Goal: Transaction & Acquisition: Purchase product/service

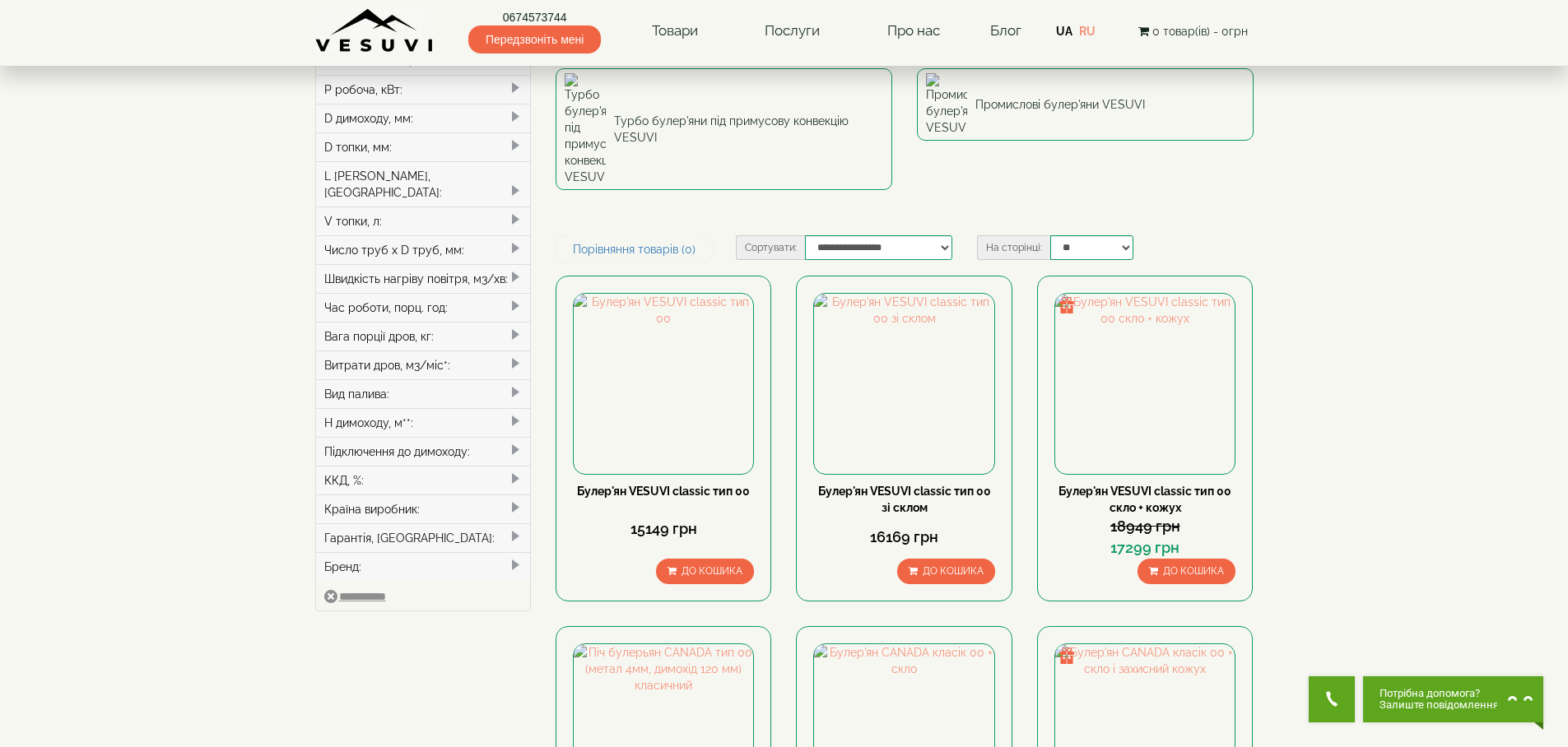
scroll to position [296, 0]
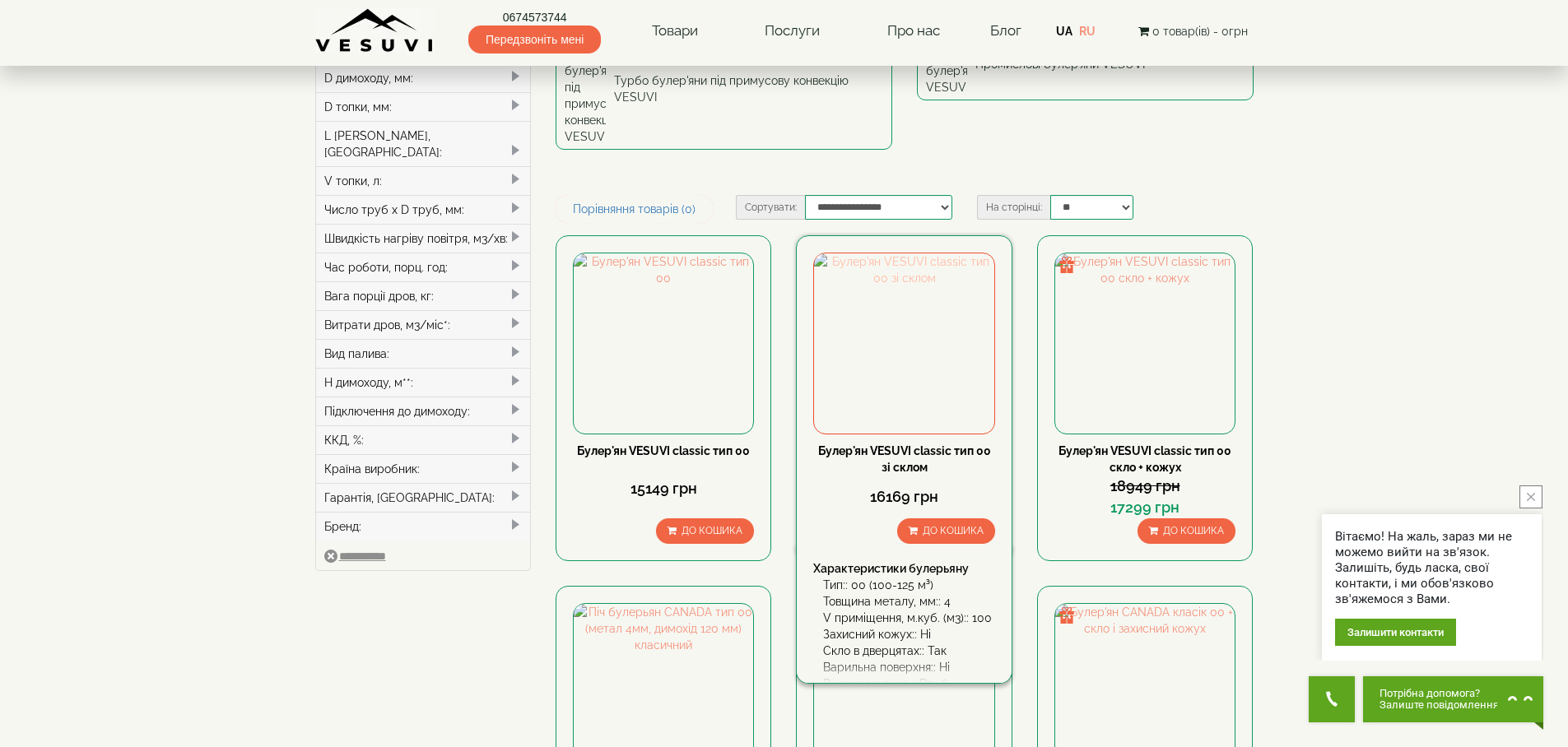
click at [878, 253] on img at bounding box center [903, 343] width 179 height 179
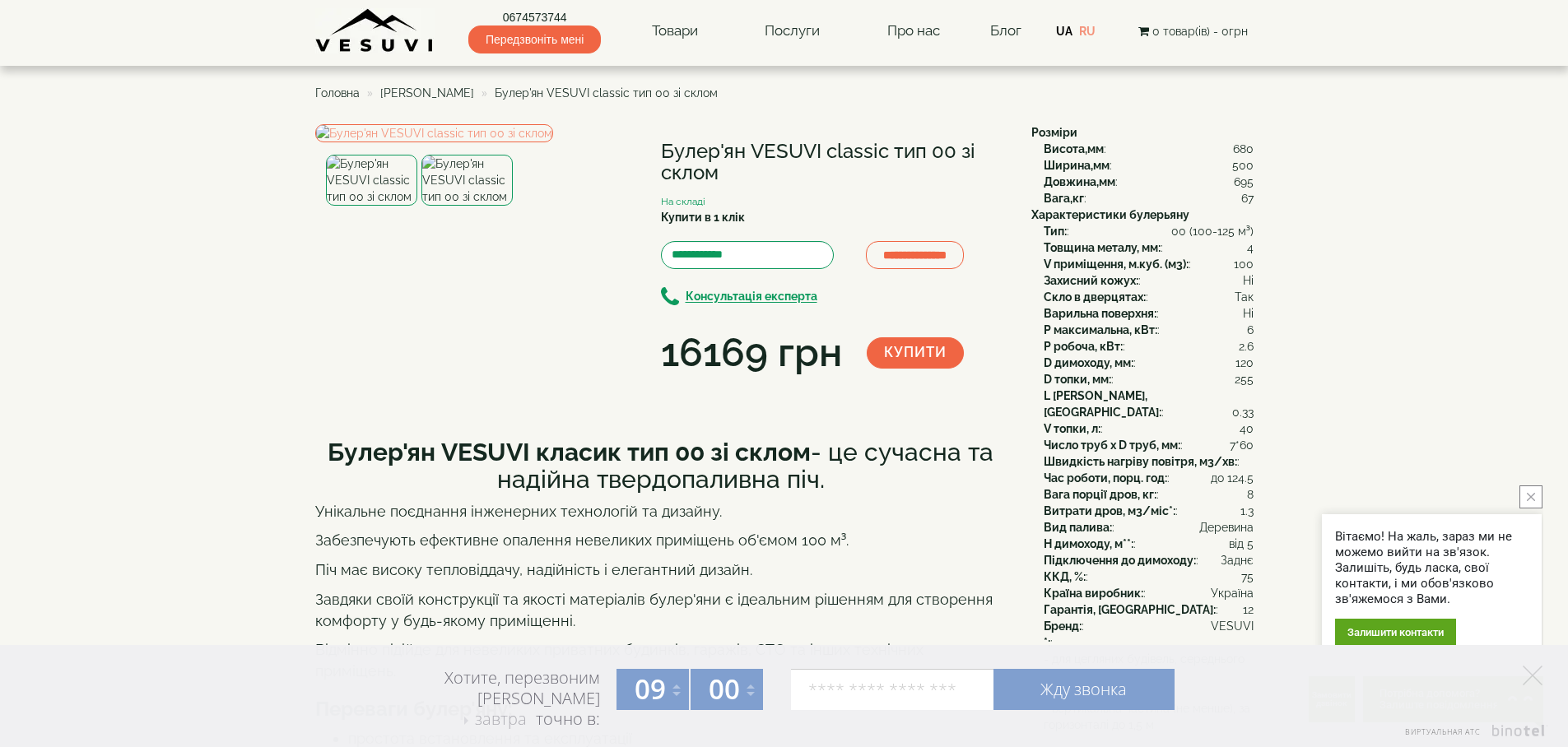
click at [755, 381] on div "**********" at bounding box center [667, 253] width 704 height 256
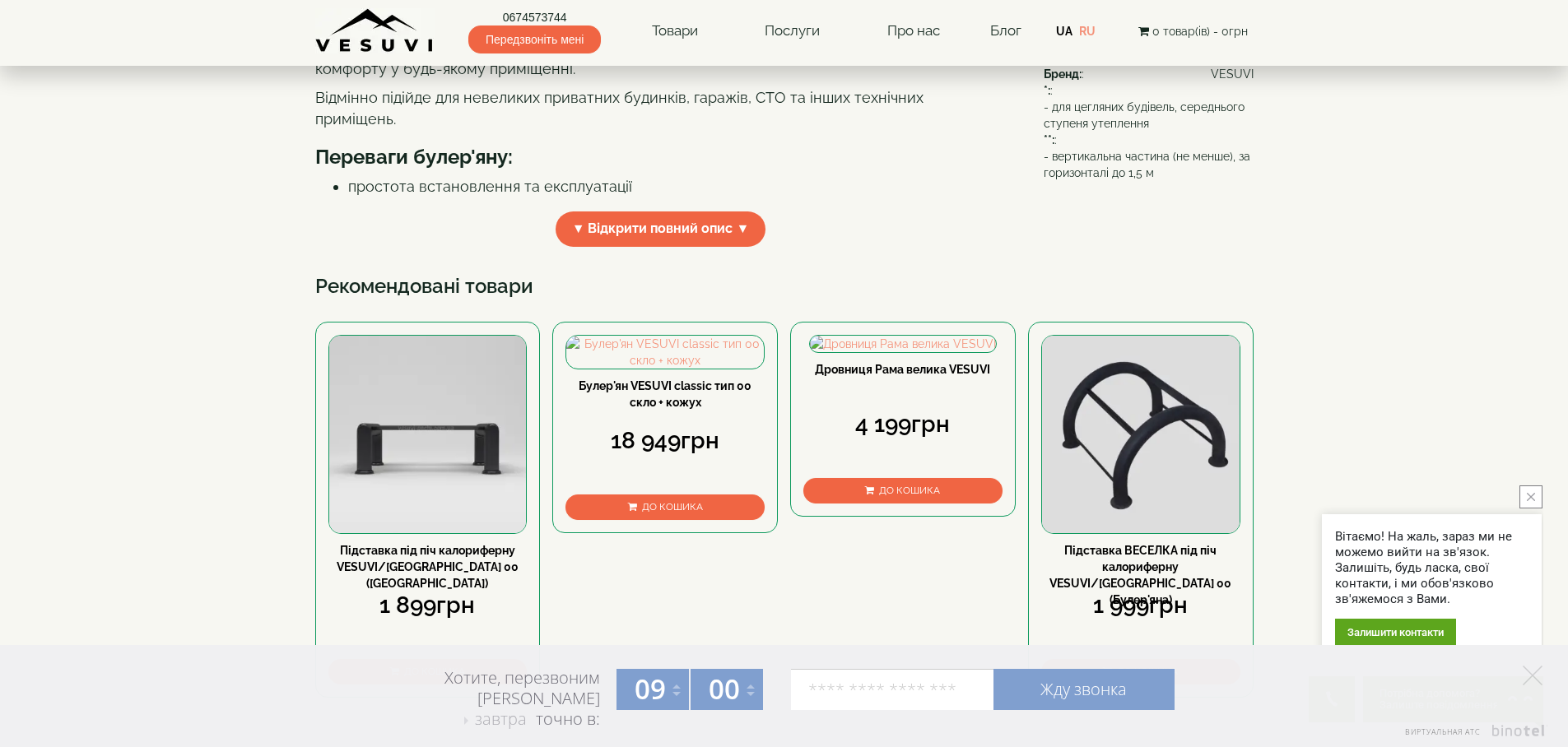
scroll to position [593, 0]
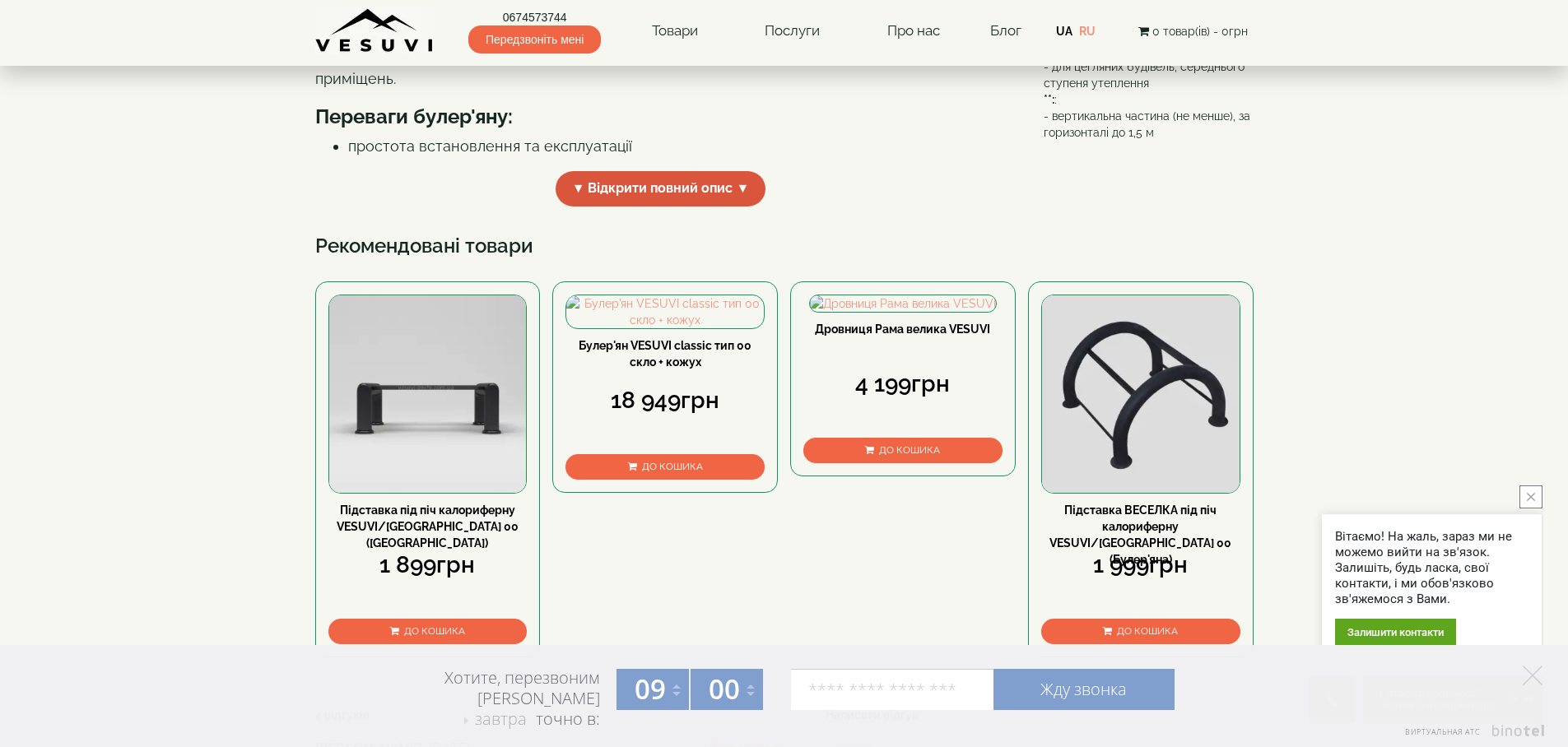
click at [747, 206] on span "▼ Відкрити повний опис ▼" at bounding box center [660, 189] width 211 height 36
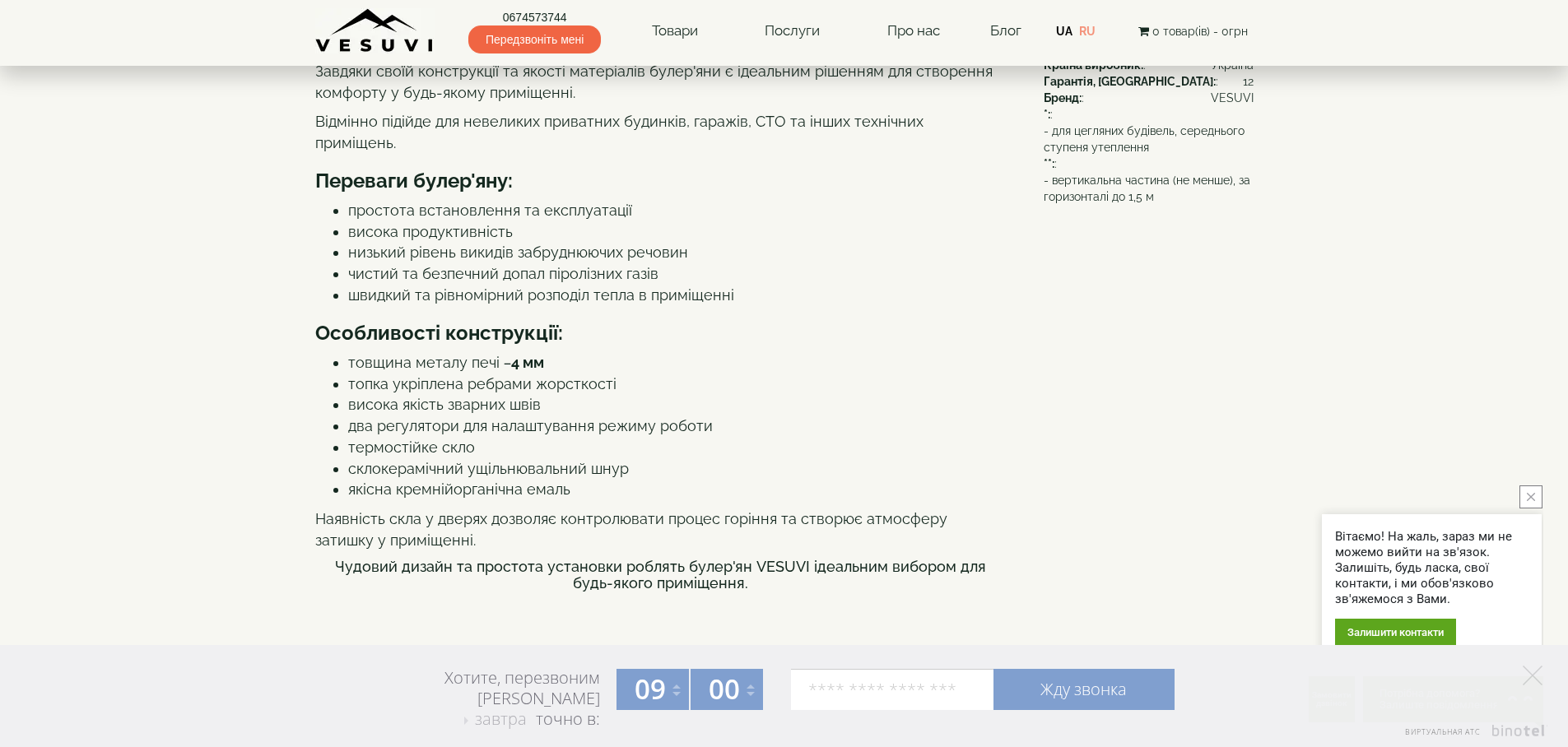
scroll to position [0, 0]
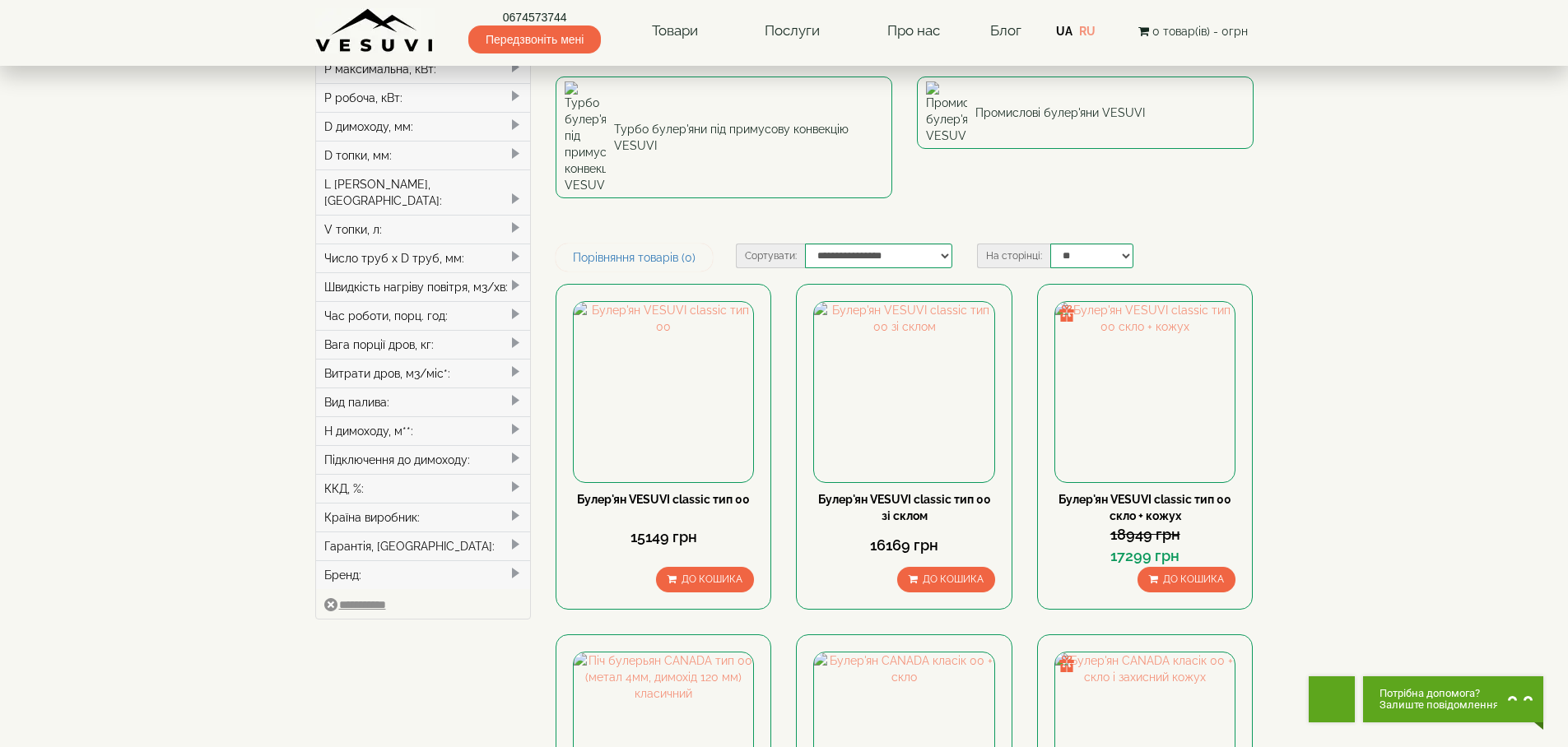
scroll to position [296, 0]
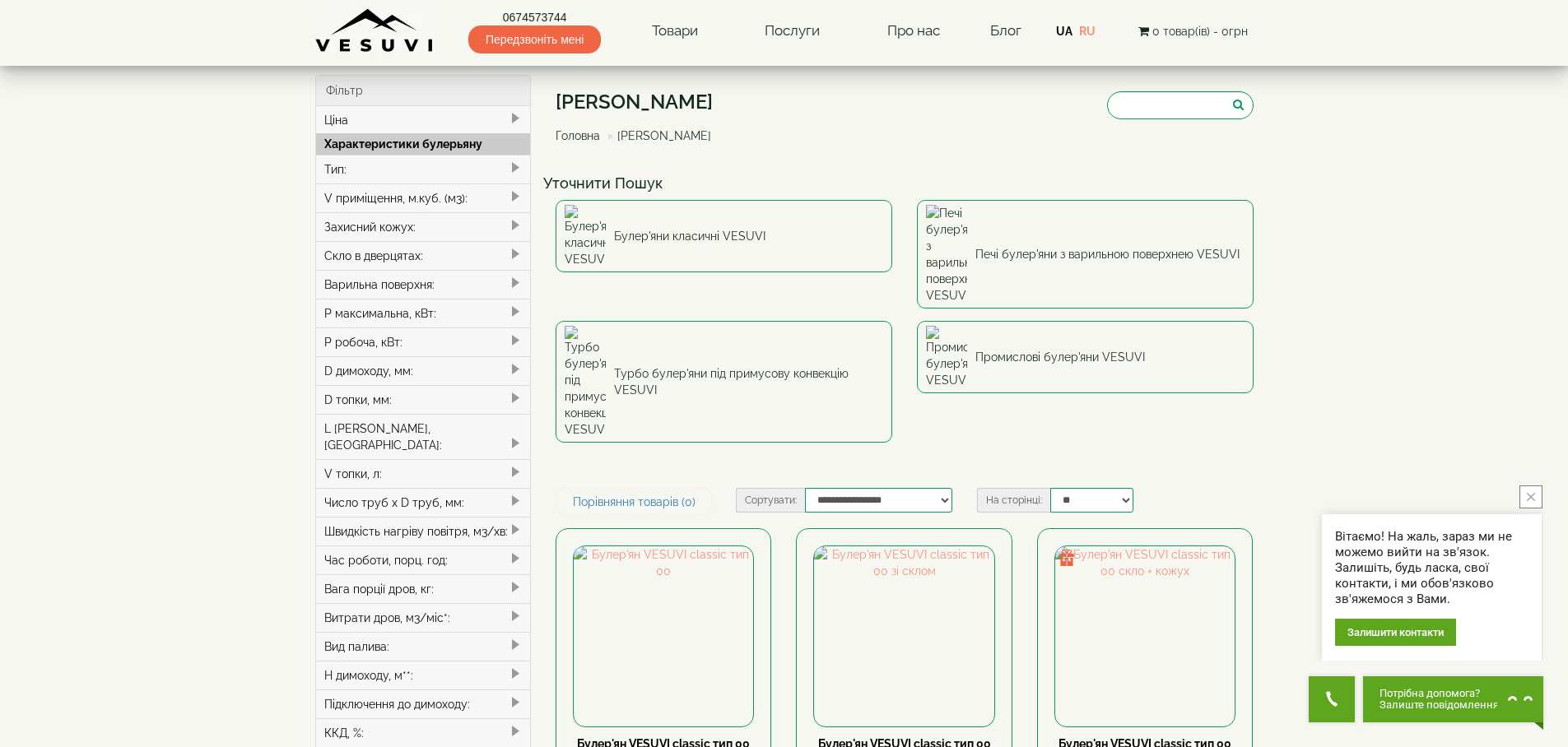
scroll to position [0, 0]
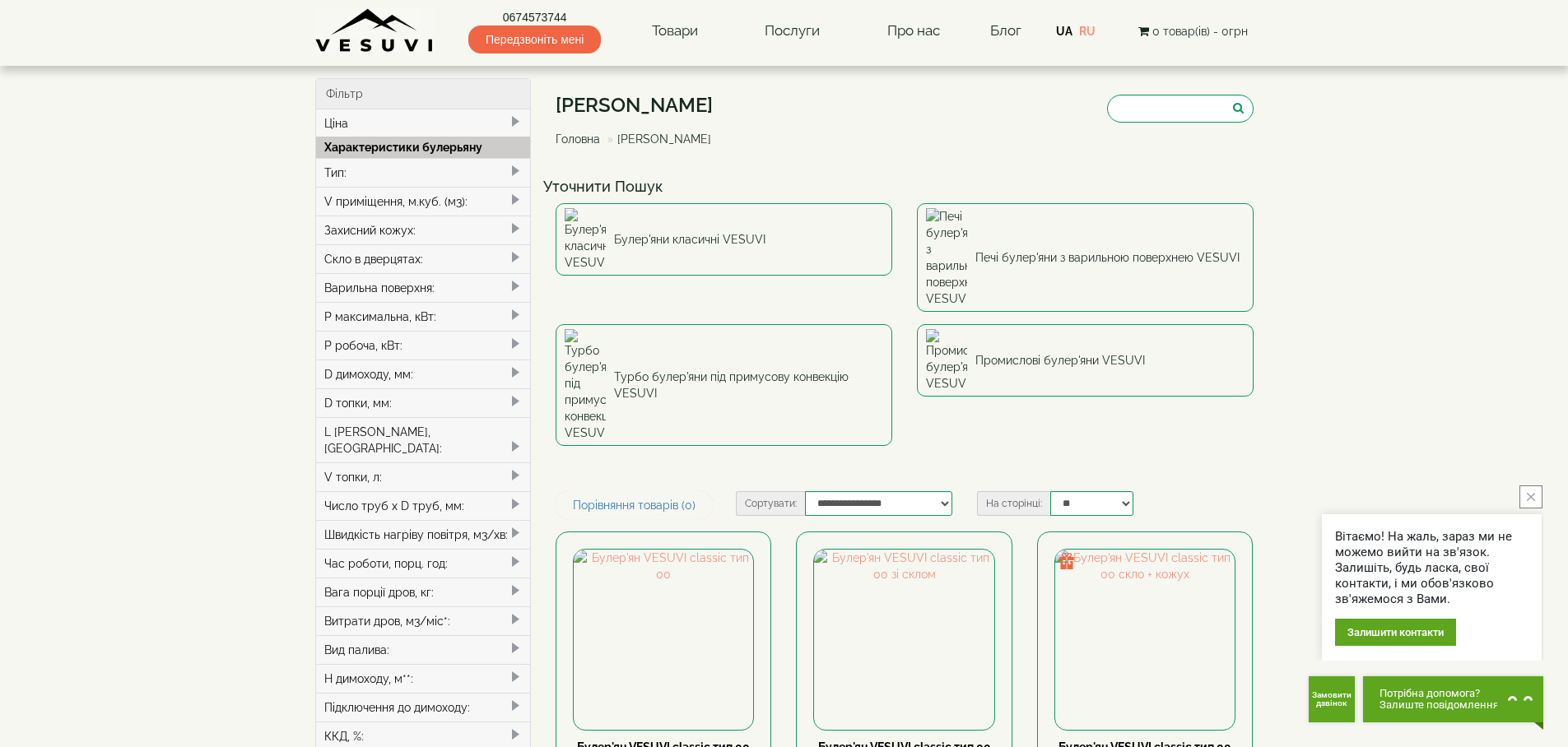
click at [519, 337] on span at bounding box center [516, 344] width 13 height 13
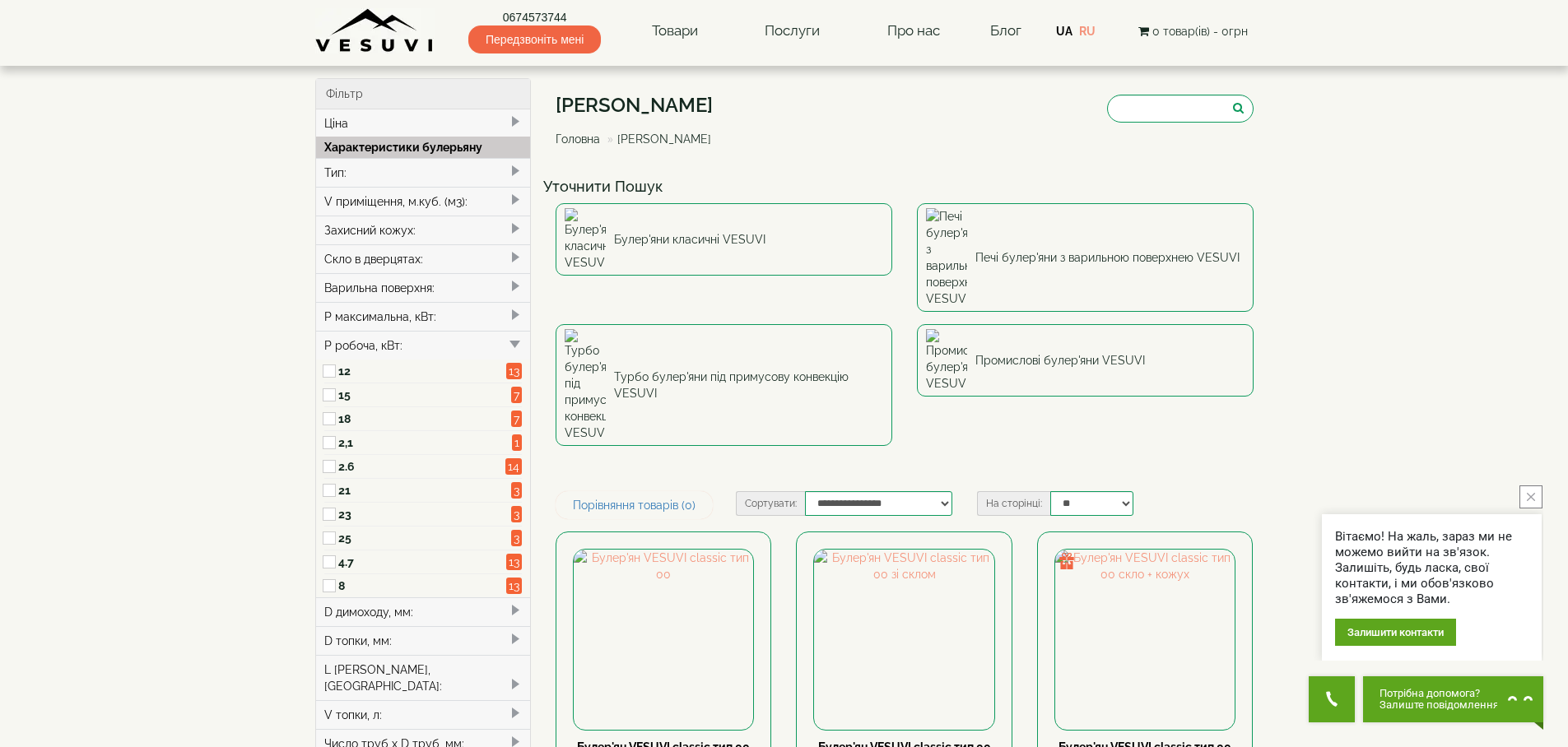
click at [514, 309] on span at bounding box center [516, 315] width 13 height 13
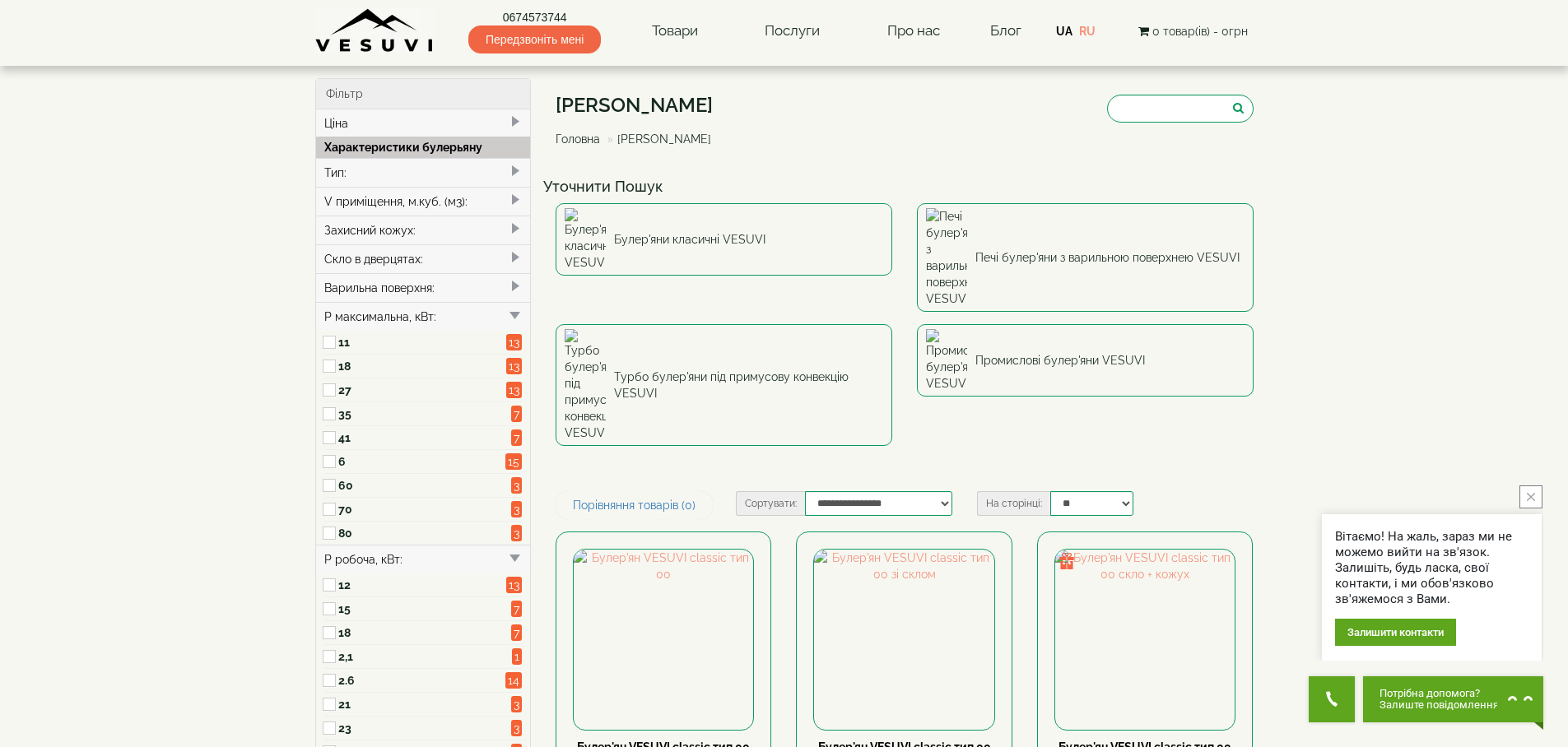
click at [514, 309] on span at bounding box center [516, 315] width 13 height 13
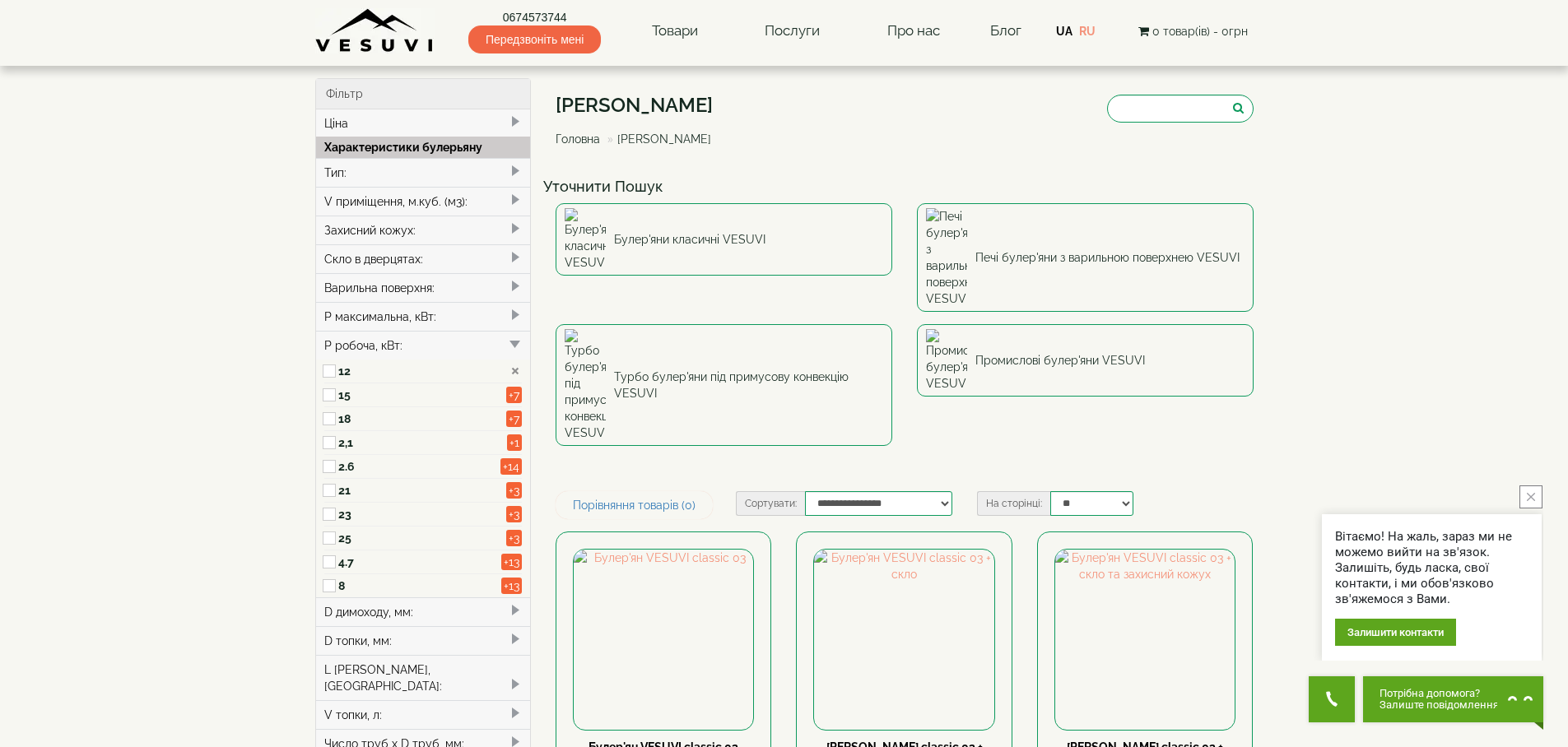
type input "*****"
